Goal: Navigation & Orientation: Understand site structure

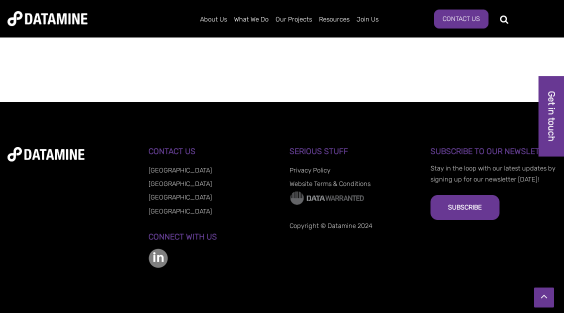
scroll to position [937, 0]
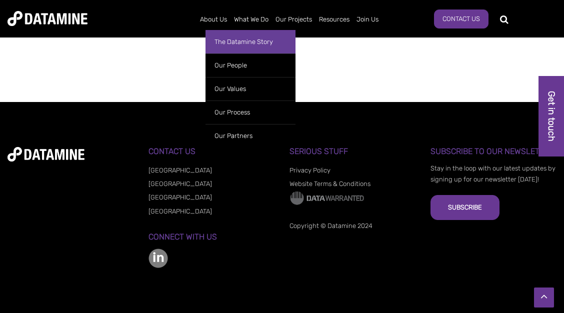
click at [227, 39] on link "The Datamine Story" at bounding box center [251, 42] width 90 height 24
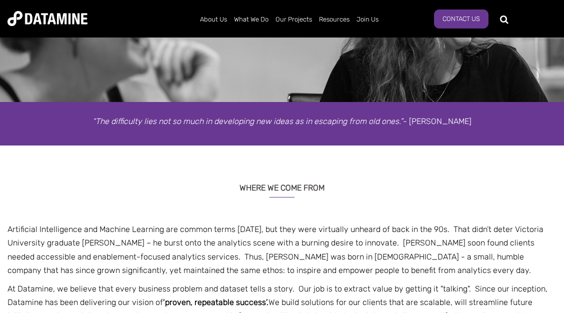
scroll to position [108, 0]
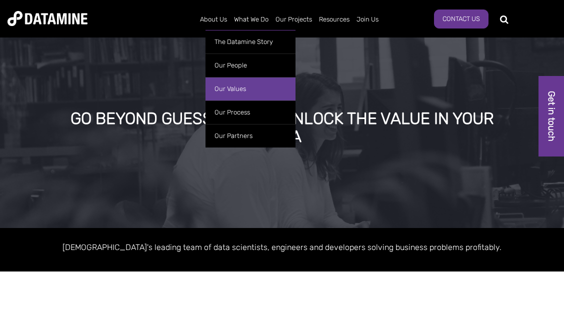
click at [230, 90] on link "Our Values" at bounding box center [251, 89] width 90 height 24
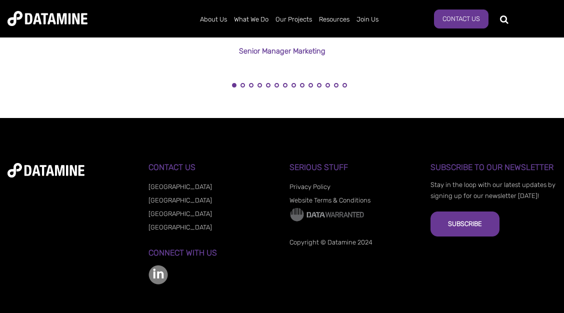
scroll to position [1174, 0]
